Goal: Task Accomplishment & Management: Complete application form

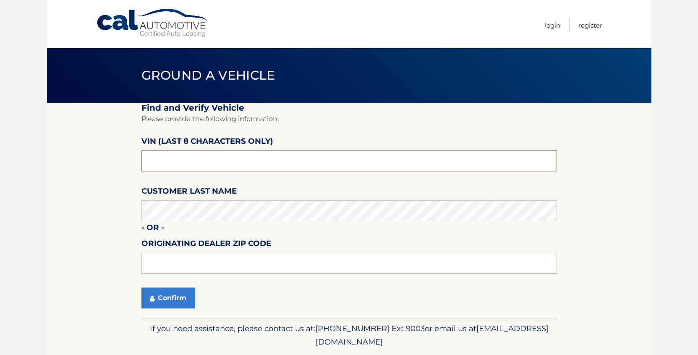
click at [177, 166] on input "text" at bounding box center [348, 161] width 415 height 21
type input "nc555056"
click at [167, 299] on button "Confirm" at bounding box center [168, 298] width 54 height 21
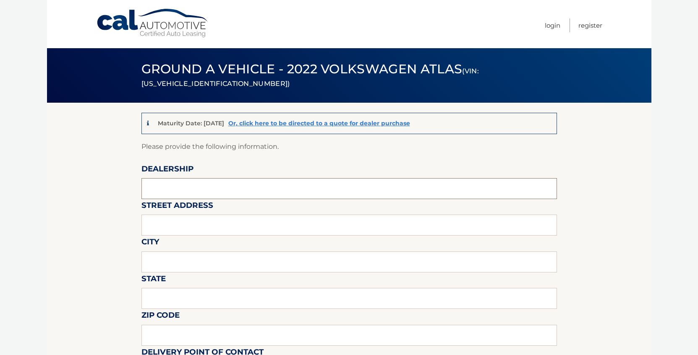
click at [153, 192] on input "text" at bounding box center [348, 188] width 415 height 21
type input "toms river volkswagen"
type input "256 route 37 east"
click at [172, 266] on input "text" at bounding box center [348, 262] width 415 height 21
type input "toms river"
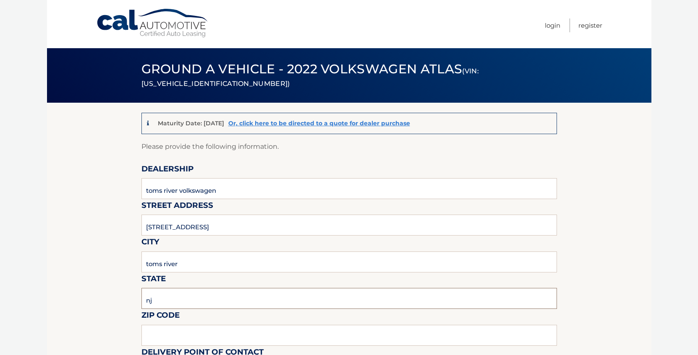
type input "nj"
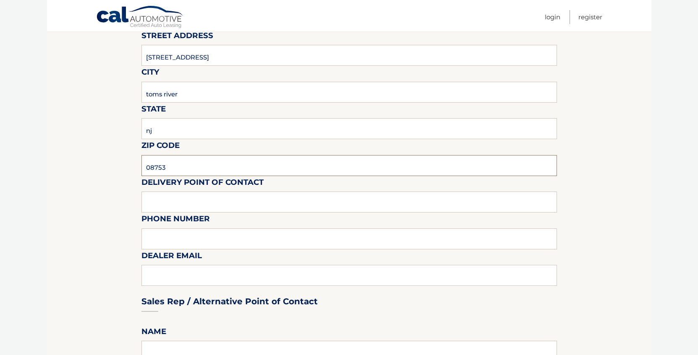
scroll to position [179, 0]
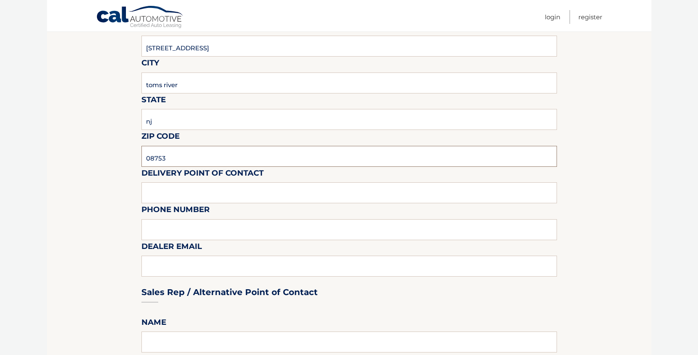
type input "08753"
click at [154, 194] on input "text" at bounding box center [348, 193] width 415 height 21
type input "frank tomas"
click at [157, 236] on input "text" at bounding box center [348, 229] width 415 height 21
type input "732-575-1800"
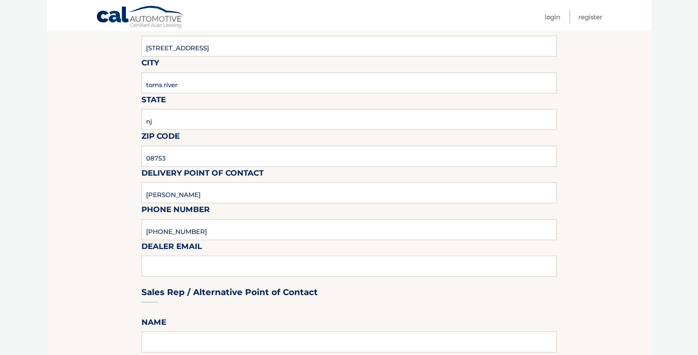
click at [169, 268] on div "Sales Rep / Alternative Point of Contact" at bounding box center [348, 276] width 415 height 59
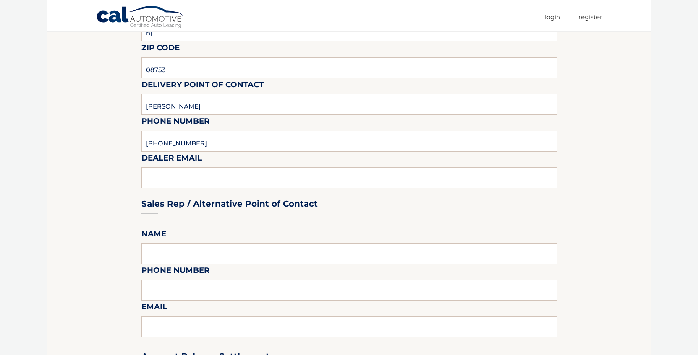
scroll to position [273, 0]
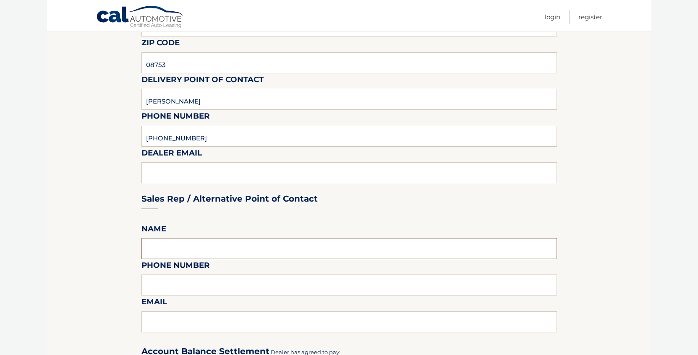
click at [169, 249] on input "text" at bounding box center [348, 248] width 415 height 21
type input "frank tomas"
click at [164, 289] on input "text" at bounding box center [348, 285] width 415 height 21
type input "732-575-1800"
click at [157, 320] on input "text" at bounding box center [348, 322] width 415 height 21
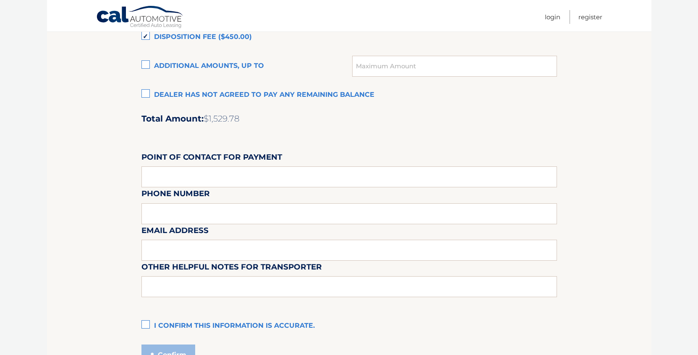
scroll to position [645, 0]
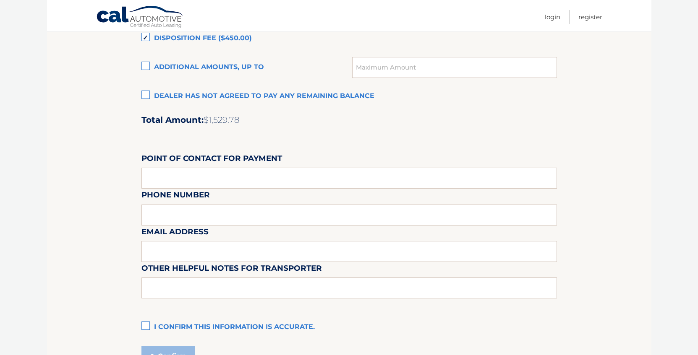
type input "ftomas@tomsriverautogroup.com"
click at [172, 180] on input "text" at bounding box center [348, 178] width 415 height 21
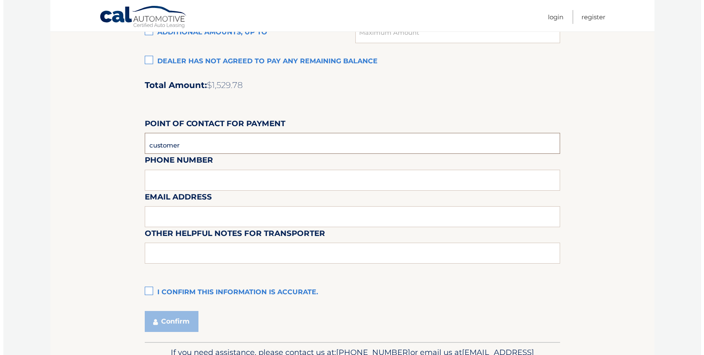
scroll to position [707, 0]
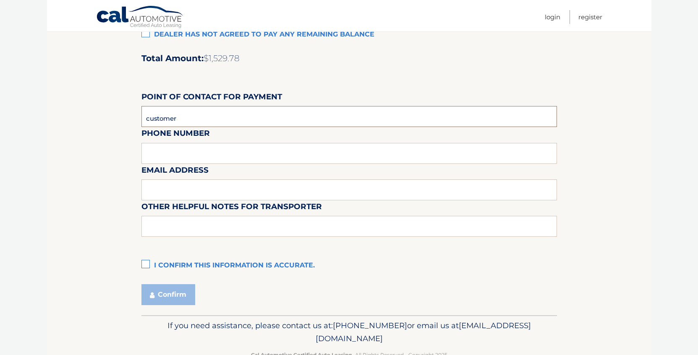
type input "customer"
click at [146, 266] on label "I confirm this information is accurate." at bounding box center [348, 266] width 415 height 17
click at [0, 0] on input "I confirm this information is accurate." at bounding box center [0, 0] width 0 height 0
click at [167, 293] on button "Confirm" at bounding box center [168, 295] width 54 height 21
